Goal: Information Seeking & Learning: Learn about a topic

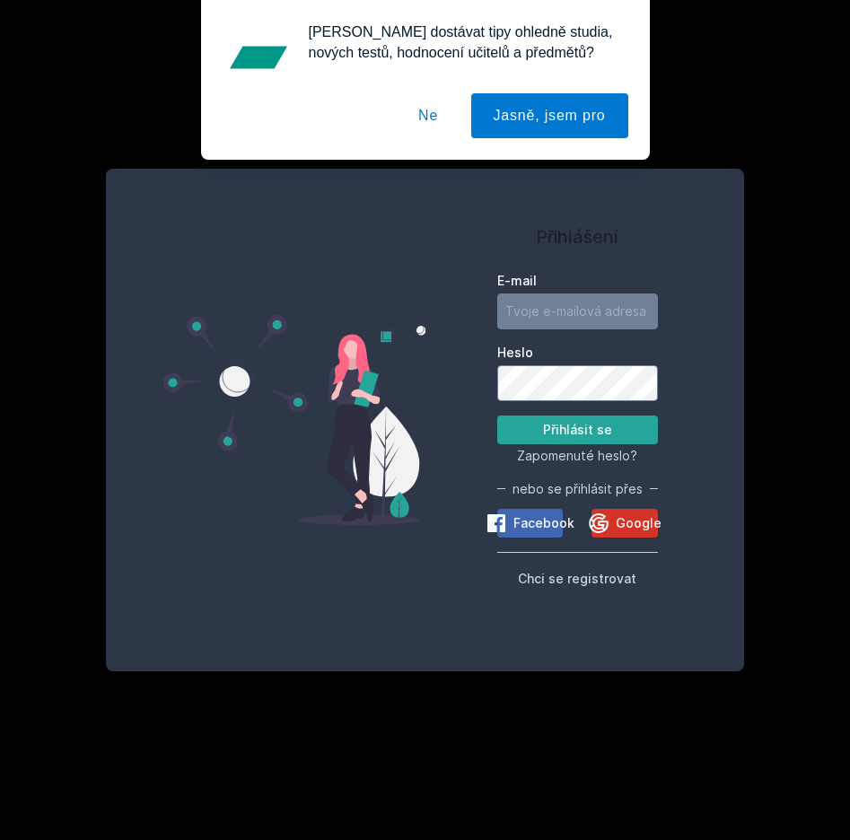
click at [631, 515] on span "Google" at bounding box center [639, 523] width 46 height 18
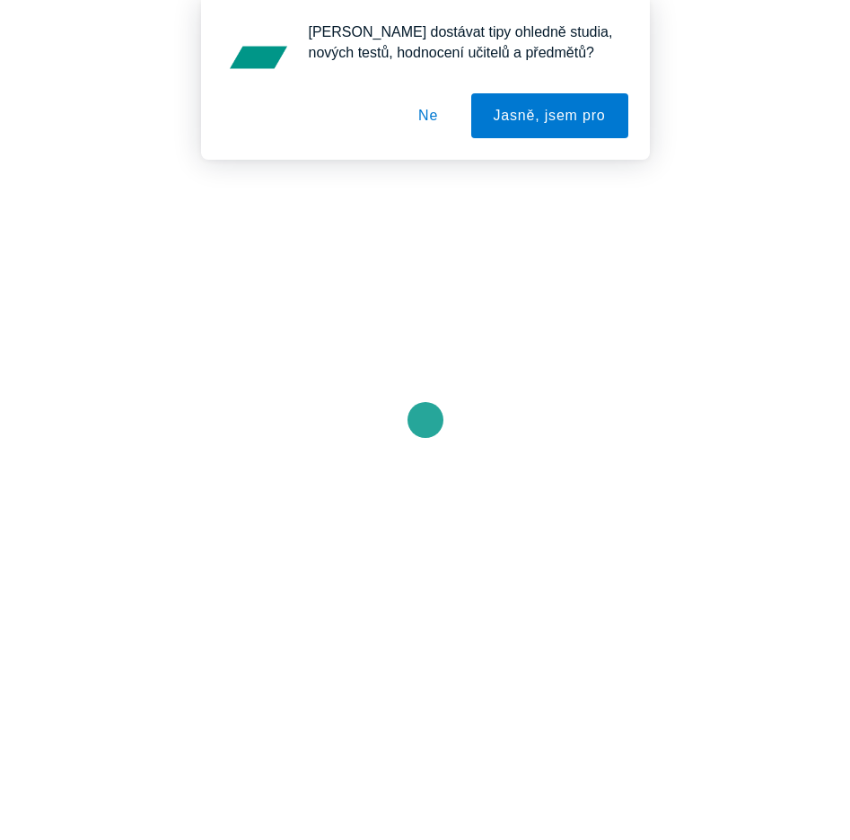
click at [431, 121] on button "Ne" at bounding box center [428, 115] width 65 height 45
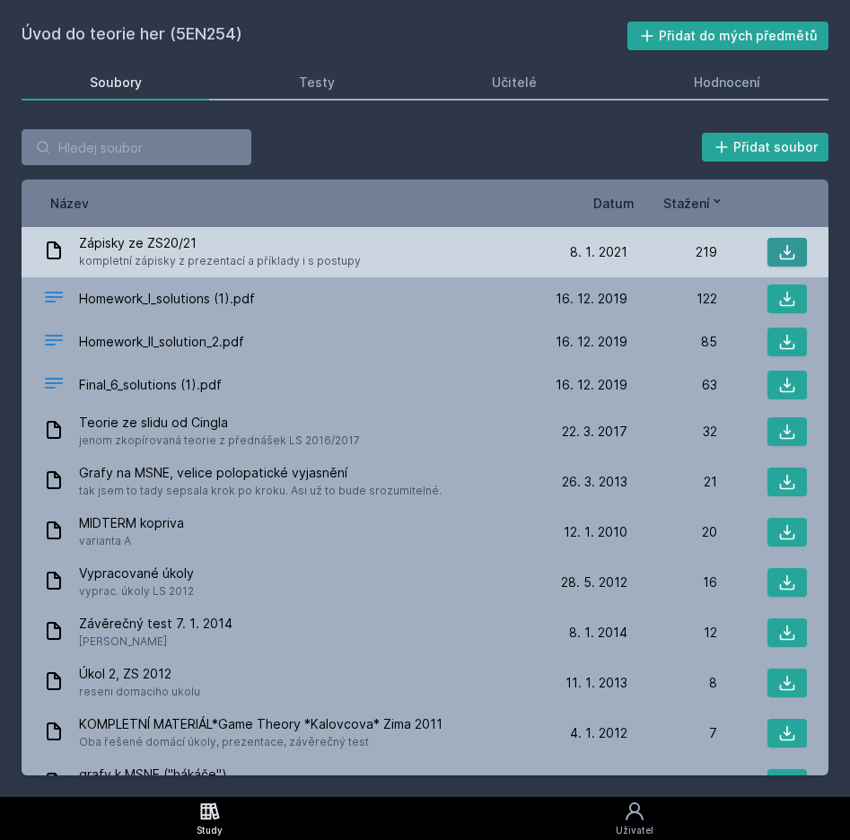
click at [767, 253] on button at bounding box center [786, 252] width 39 height 29
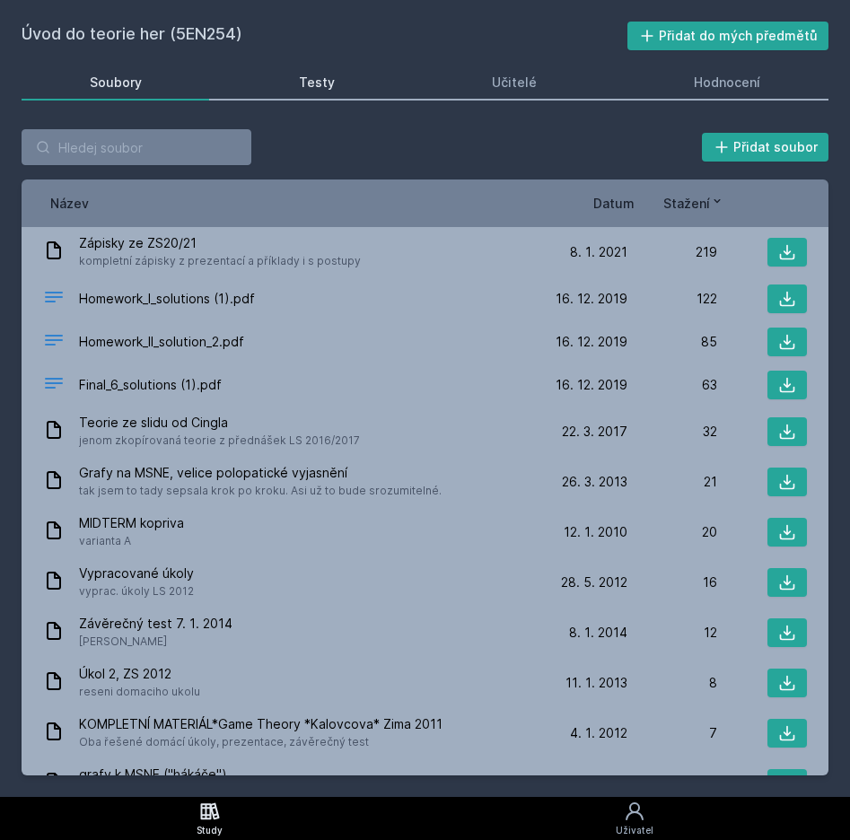
click at [394, 75] on link "Testy" at bounding box center [316, 83] width 171 height 36
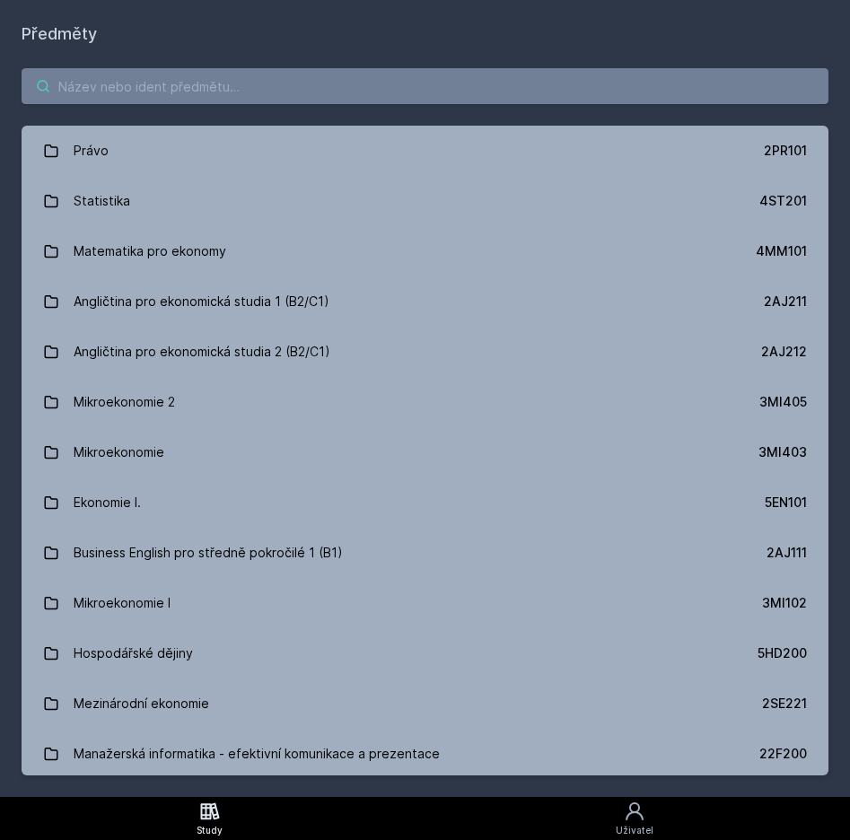
click at [238, 80] on input "search" at bounding box center [425, 86] width 807 height 36
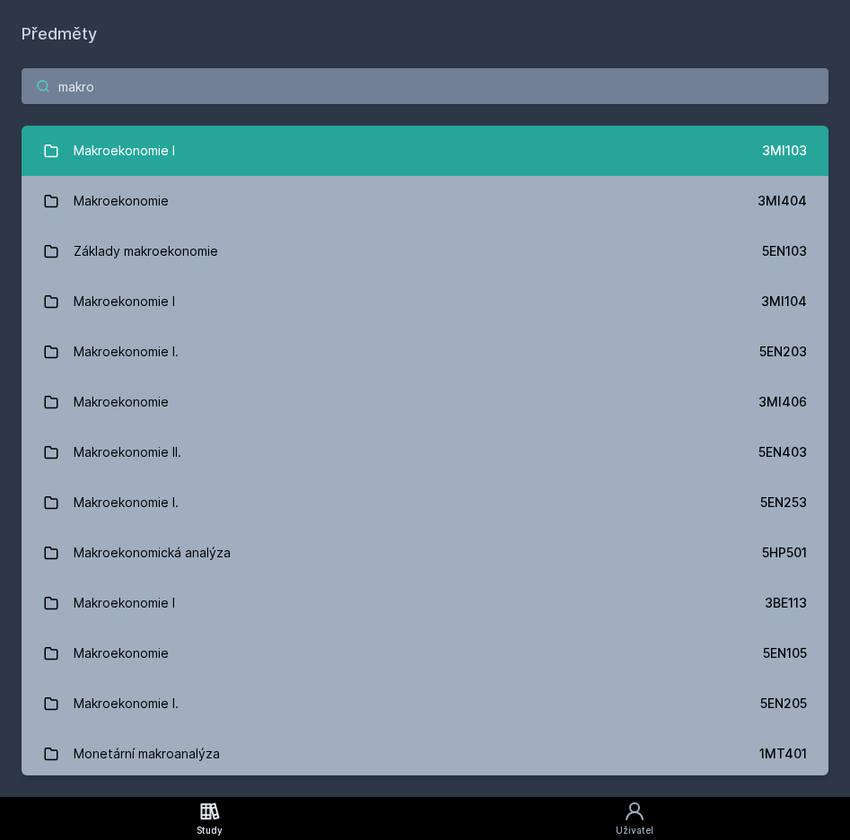
type input "makro"
click at [241, 151] on link "Makroekonomie I 3MI103" at bounding box center [425, 151] width 807 height 50
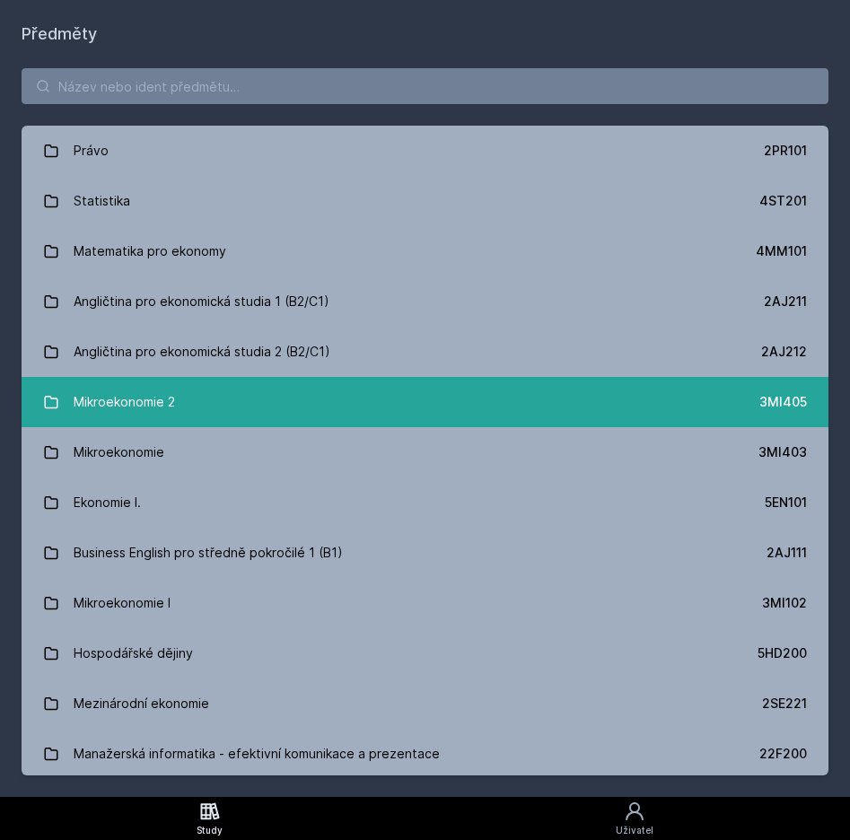
click at [264, 390] on link "Mikroekonomie 2 3MI405" at bounding box center [425, 402] width 807 height 50
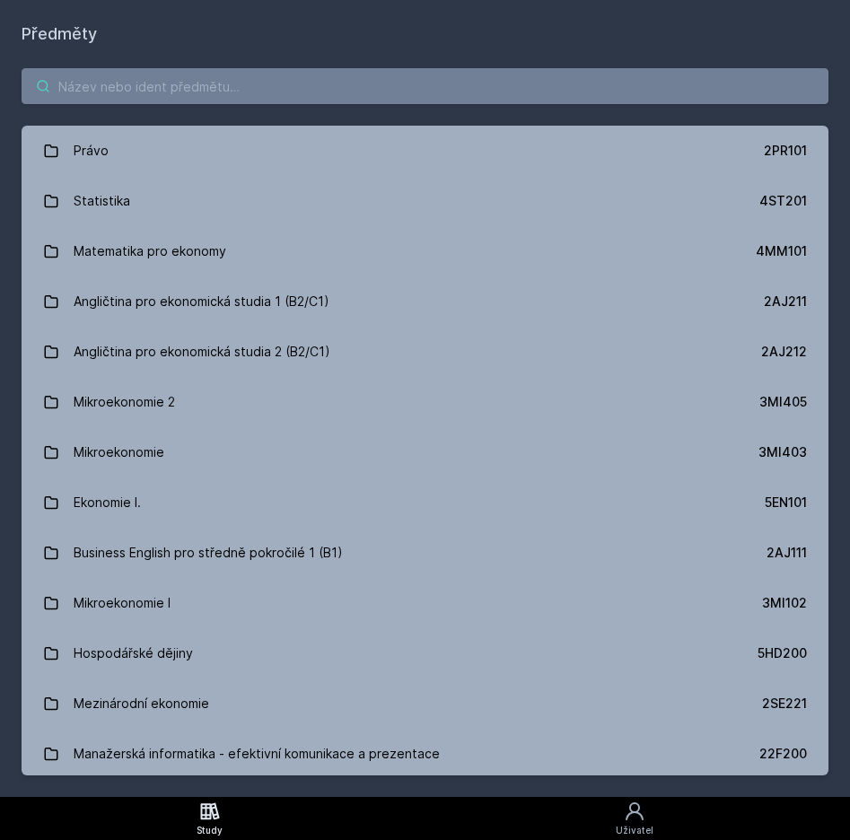
click at [125, 75] on input "search" at bounding box center [425, 86] width 807 height 36
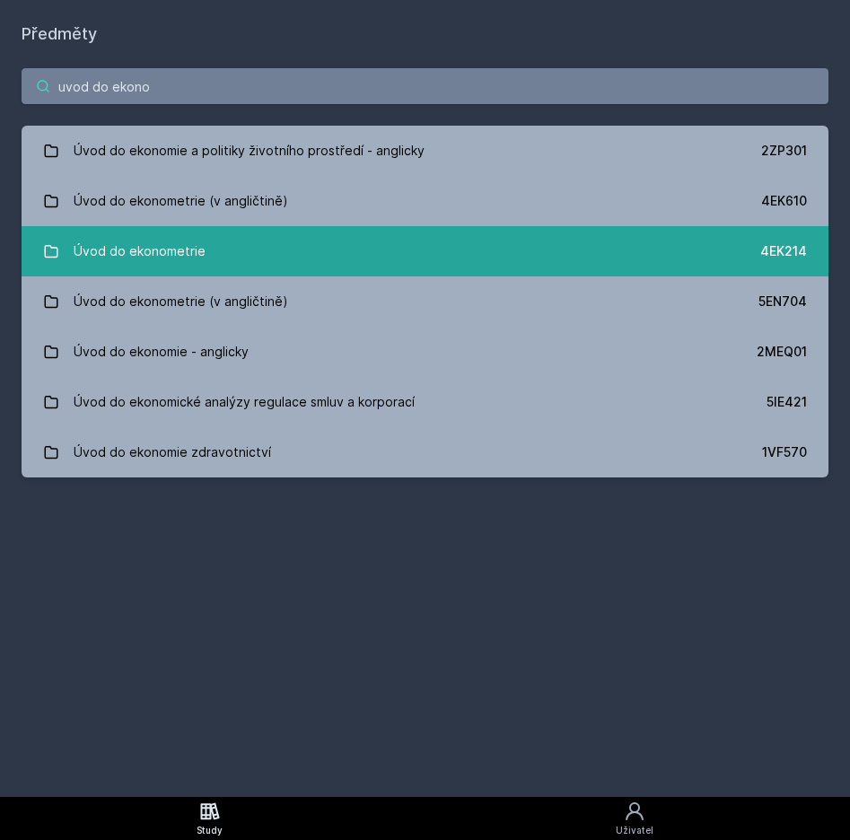
type input "uvod do ekono"
click at [210, 248] on link "Úvod do ekonometrie 4EK214" at bounding box center [425, 251] width 807 height 50
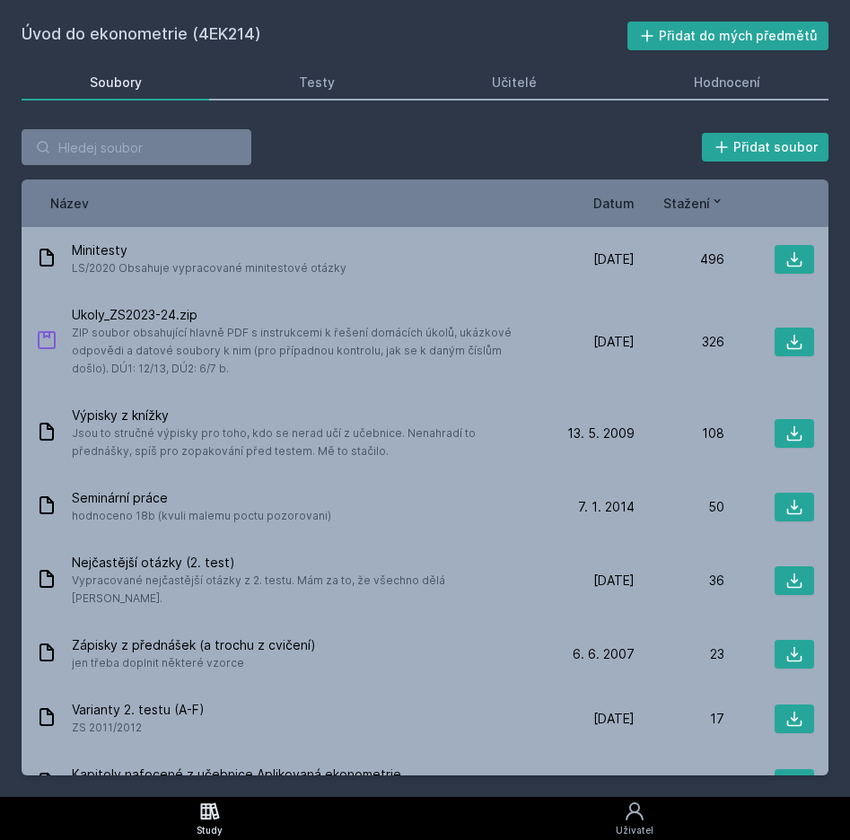
click at [695, 202] on span "Stažení" at bounding box center [686, 203] width 47 height 19
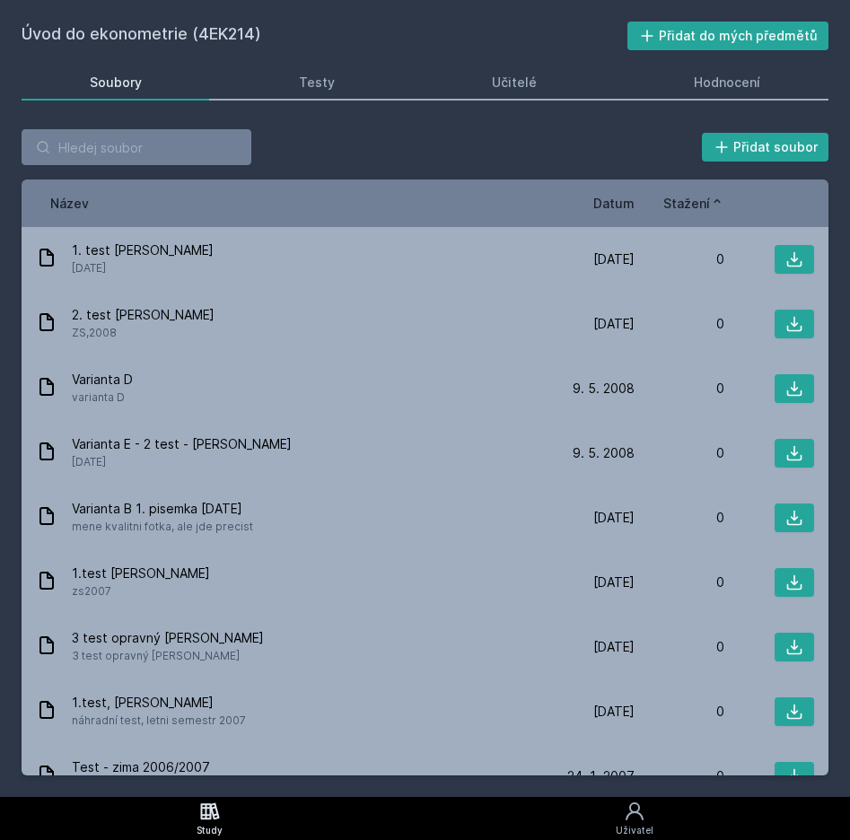
click at [695, 202] on span "Stažení" at bounding box center [686, 203] width 47 height 19
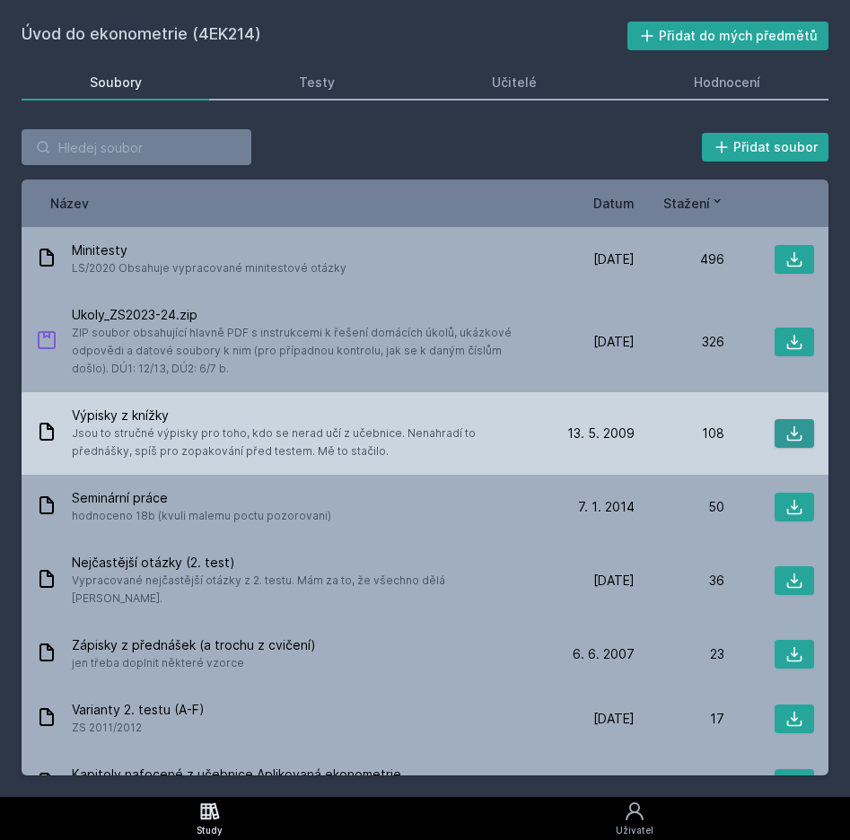
click at [790, 438] on icon at bounding box center [794, 433] width 18 height 18
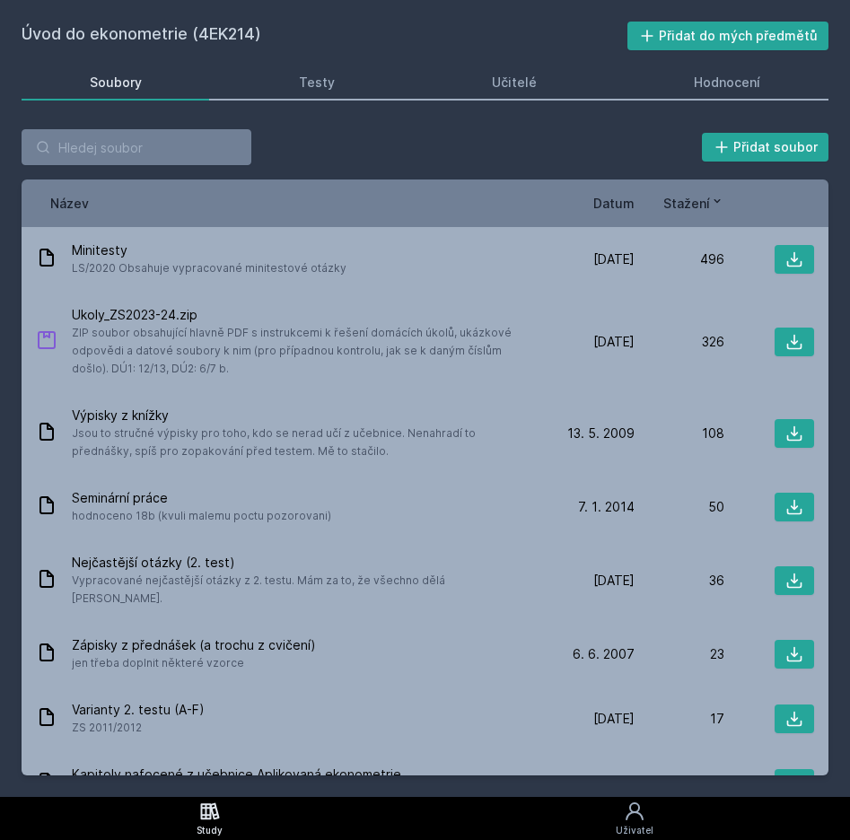
click at [391, 136] on div "Přidat soubor" at bounding box center [425, 147] width 807 height 36
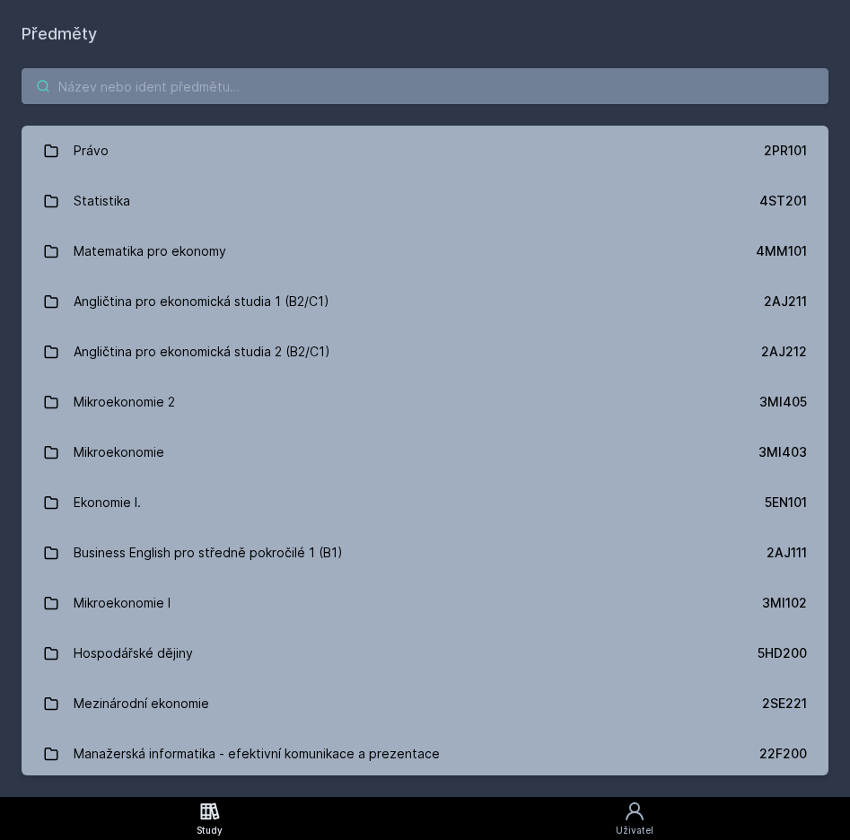
click at [365, 83] on input "search" at bounding box center [425, 86] width 807 height 36
paste input "5EN253"
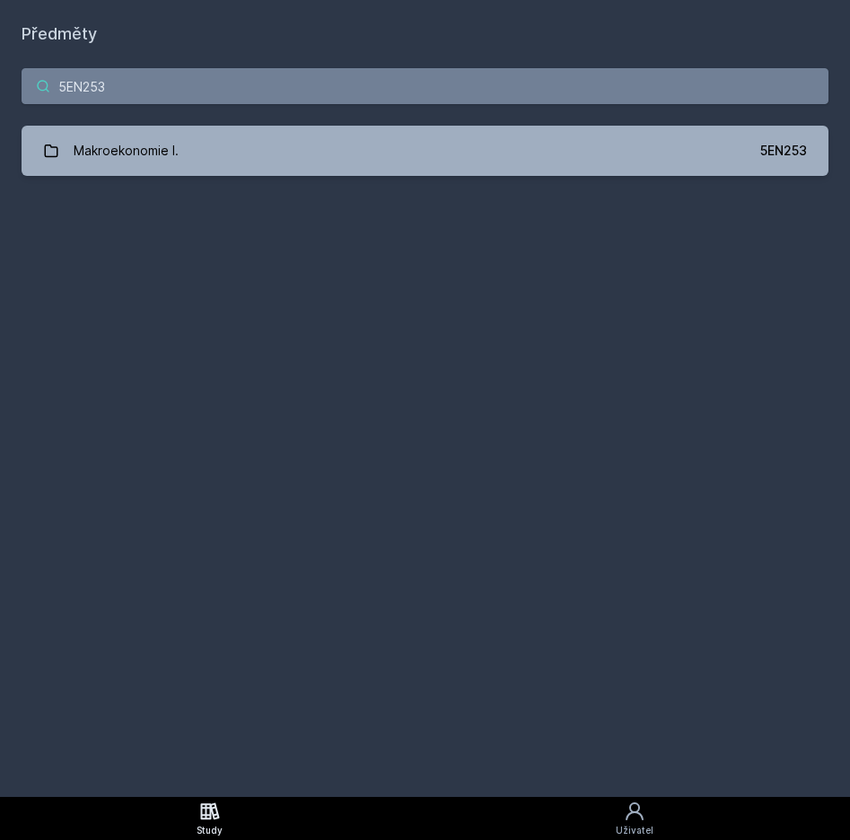
type input "5EN253"
click at [373, 183] on div "5EN253 Makroekonomie I. 5EN253 Jejda, něco se pokazilo." at bounding box center [425, 122] width 850 height 151
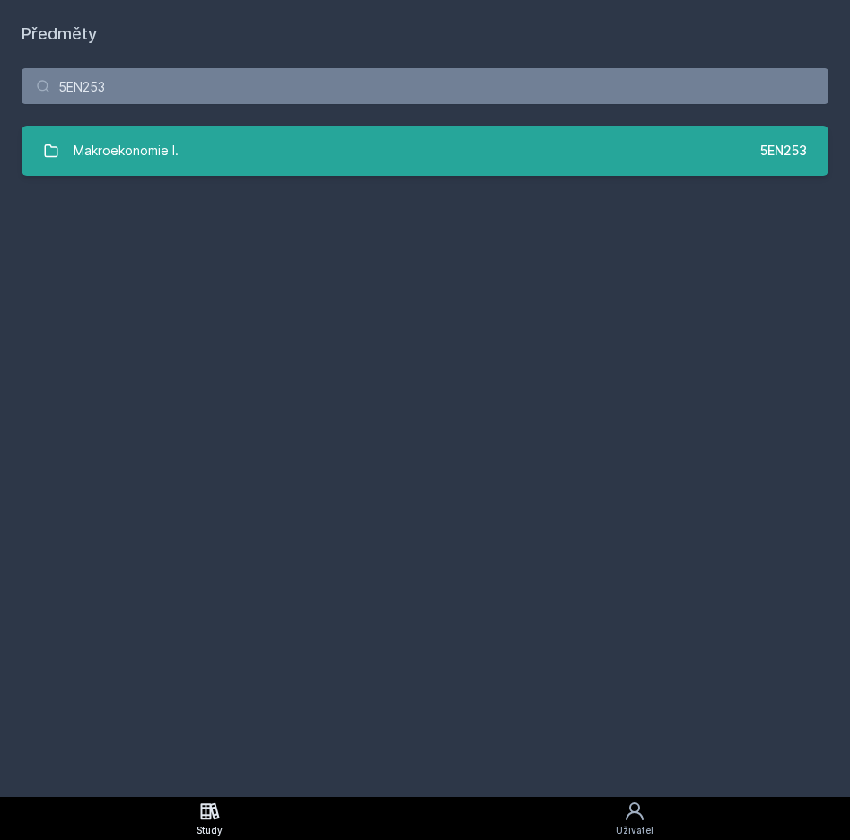
click at [377, 170] on link "Makroekonomie I. 5EN253" at bounding box center [425, 151] width 807 height 50
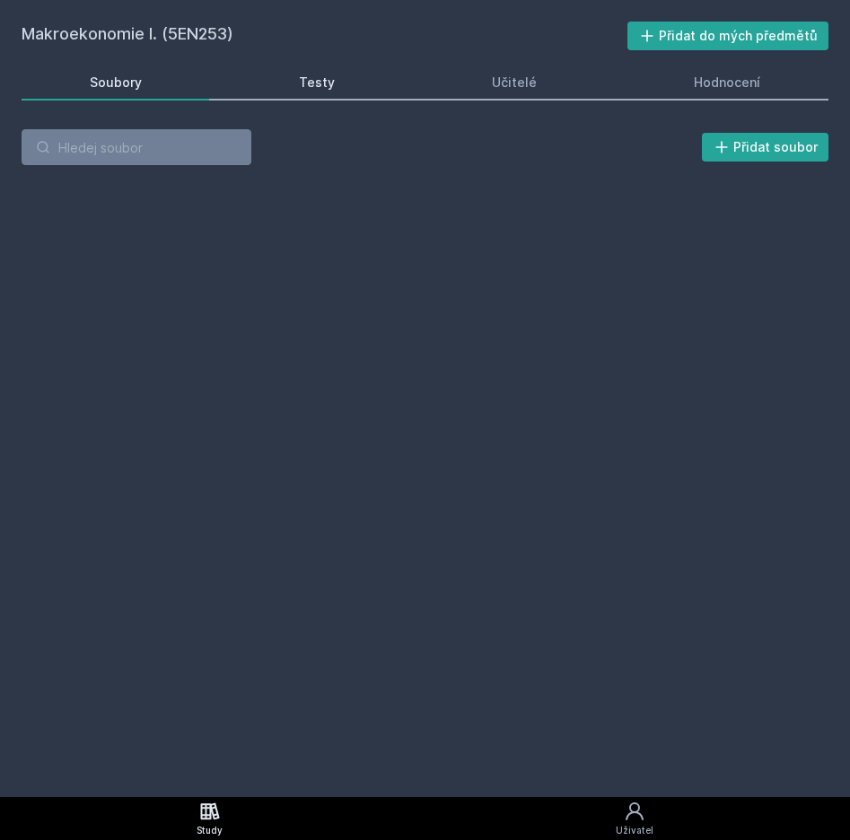
click at [316, 76] on div "Testy" at bounding box center [317, 83] width 36 height 18
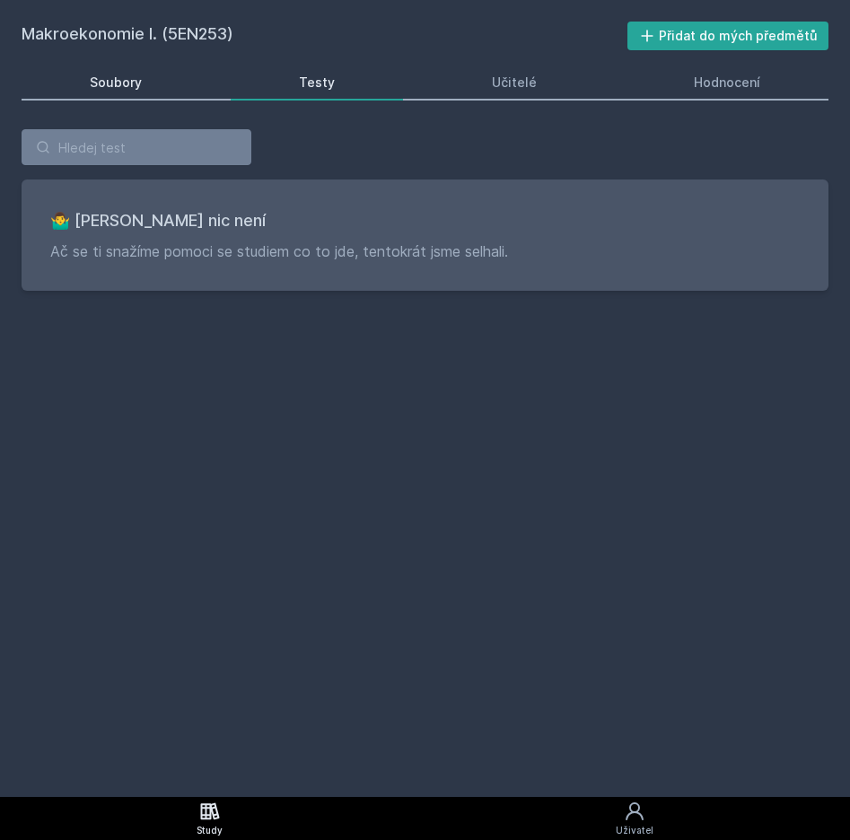
click at [135, 87] on div "Soubory" at bounding box center [116, 83] width 52 height 18
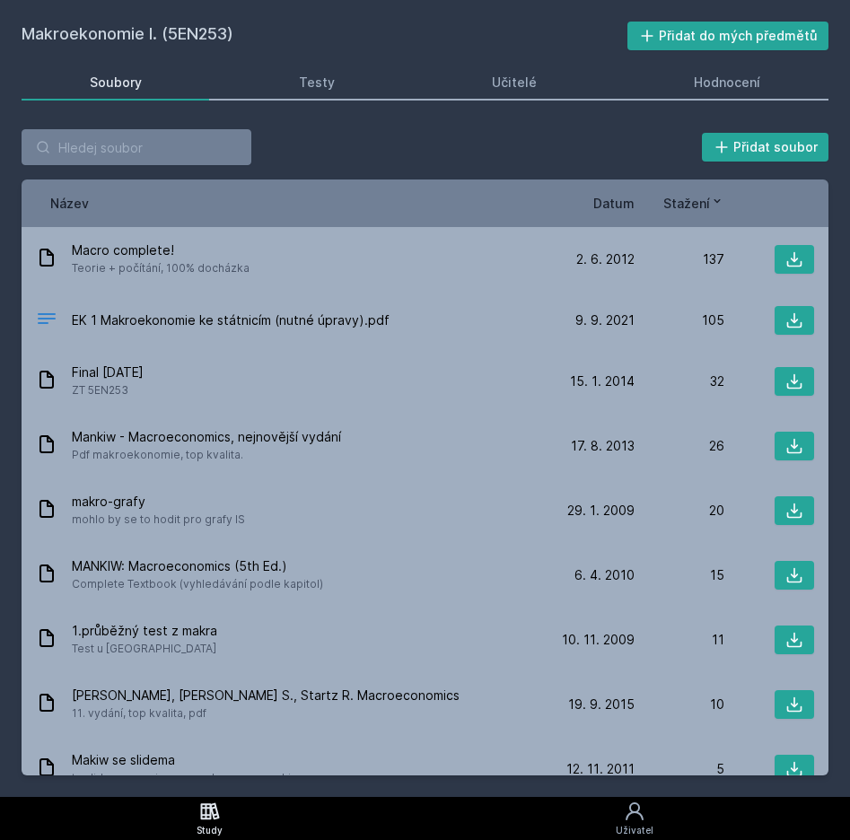
click at [612, 196] on span "Datum" at bounding box center [613, 203] width 41 height 19
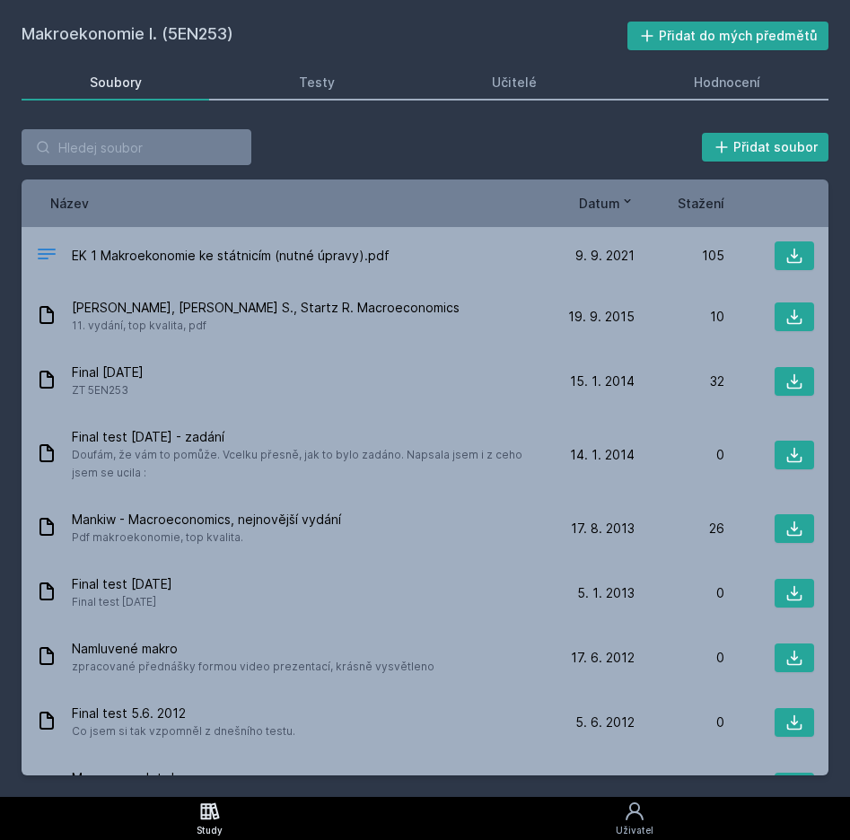
click at [618, 213] on div "Název Datum Stažení" at bounding box center [425, 203] width 807 height 48
click at [601, 197] on span "Datum" at bounding box center [599, 203] width 41 height 19
